Goal: Information Seeking & Learning: Check status

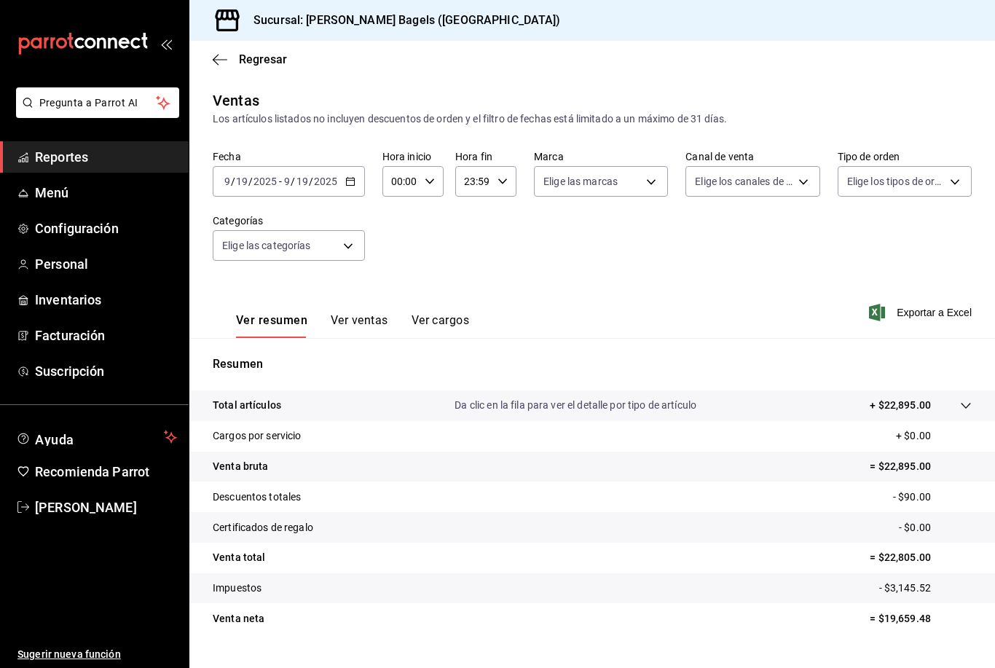
click at [350, 176] on icon "button" at bounding box center [350, 181] width 10 height 10
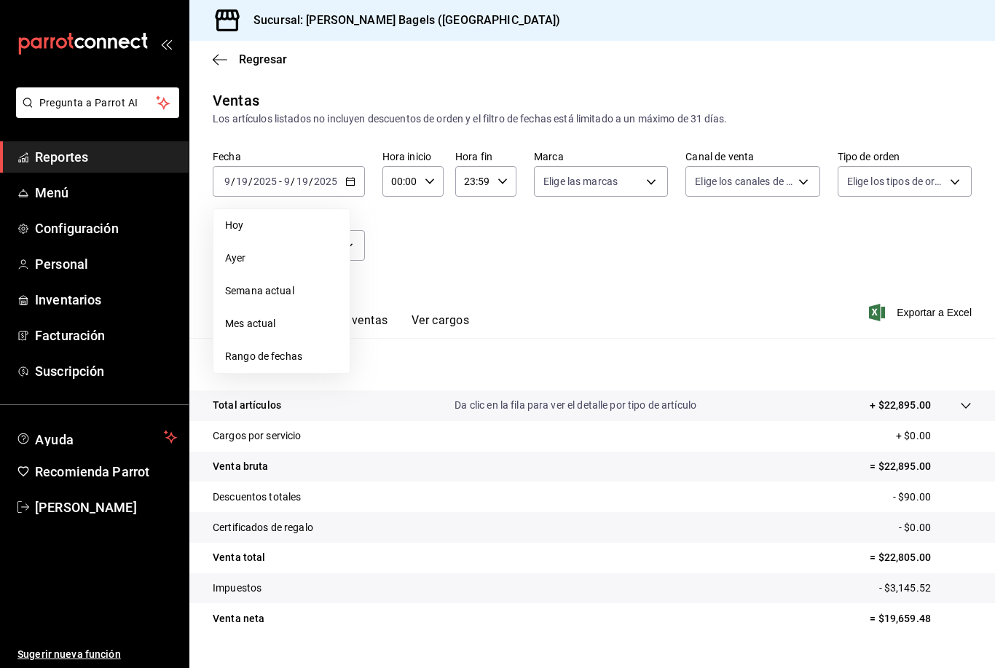
click at [293, 224] on span "Hoy" at bounding box center [281, 225] width 113 height 15
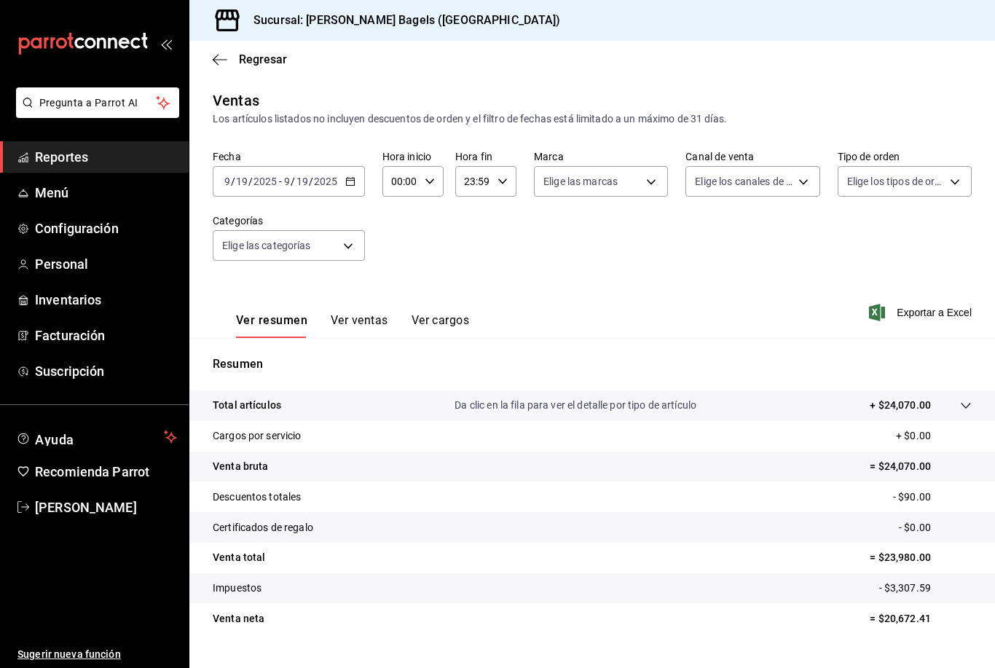
click at [963, 16] on div "Sucursal: [PERSON_NAME] Bagels ([GEOGRAPHIC_DATA])" at bounding box center [591, 20] width 805 height 41
